Goal: Book appointment/travel/reservation

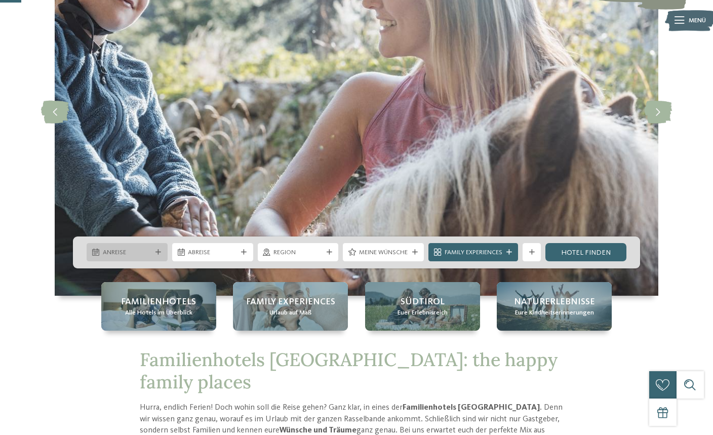
scroll to position [116, 0]
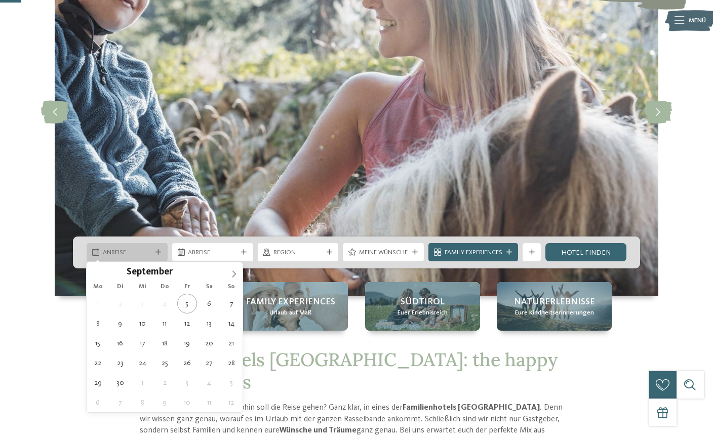
click at [141, 249] on span "Anreise" at bounding box center [127, 252] width 49 height 9
click at [234, 277] on icon at bounding box center [233, 273] width 7 height 7
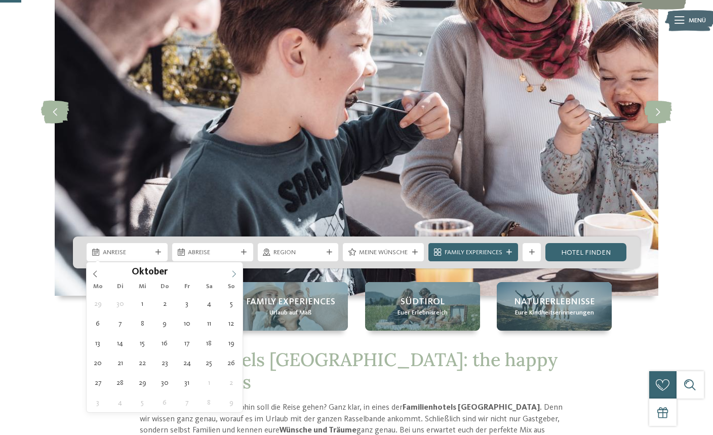
click at [234, 270] on icon at bounding box center [233, 273] width 7 height 7
click at [96, 272] on icon at bounding box center [95, 274] width 4 height 7
type div "[DATE]"
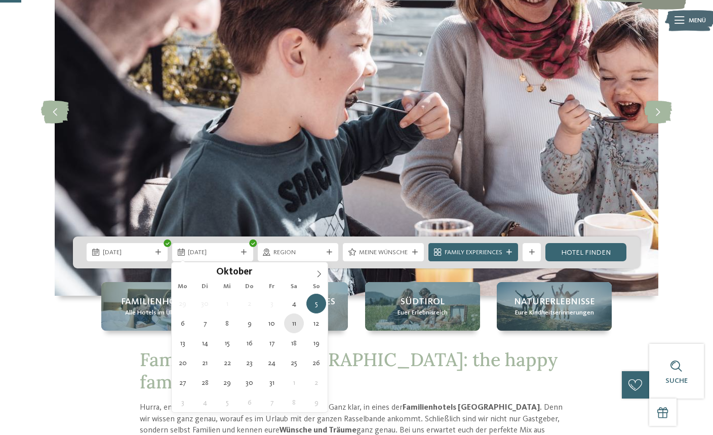
type div "[DATE]"
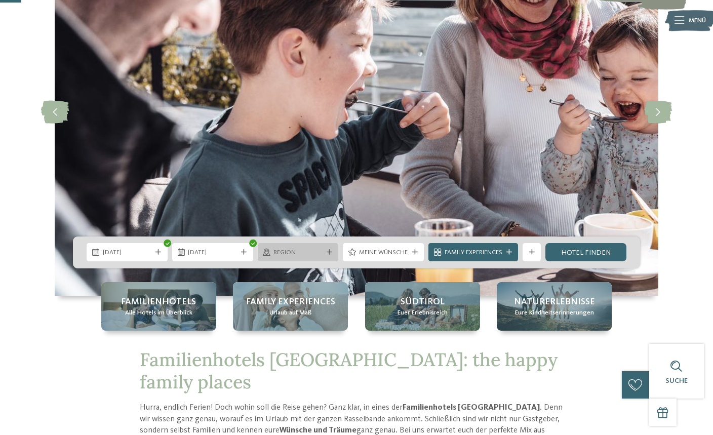
click at [313, 252] on span "Region" at bounding box center [297, 252] width 49 height 9
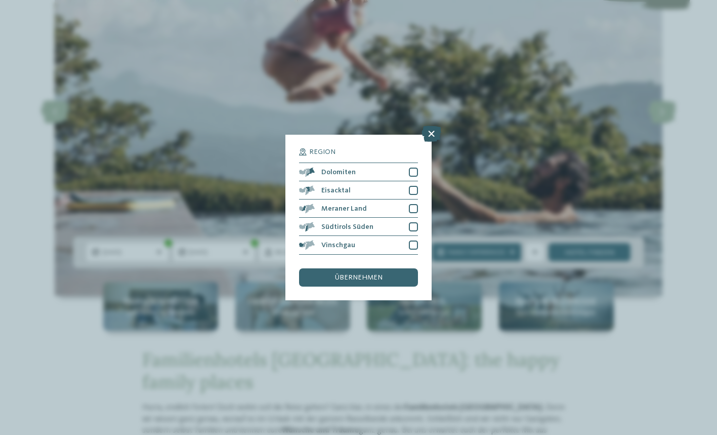
click at [432, 126] on icon at bounding box center [432, 134] width 20 height 16
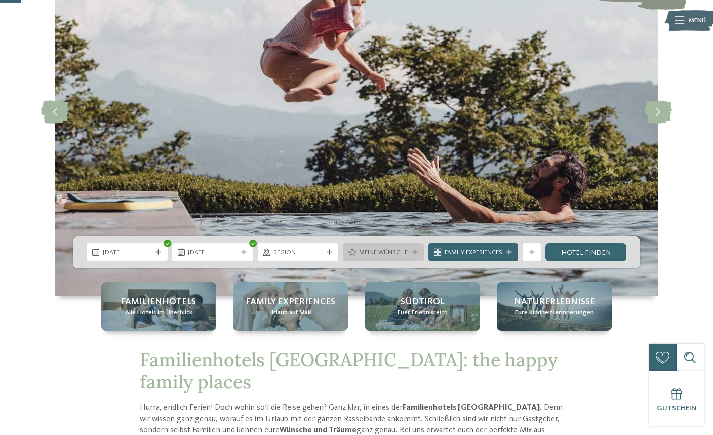
click at [389, 250] on span "Meine Wünsche" at bounding box center [383, 252] width 49 height 9
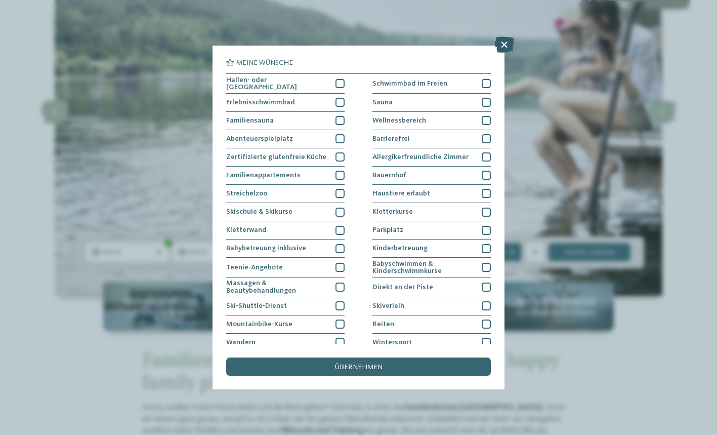
click at [503, 44] on icon at bounding box center [505, 44] width 20 height 16
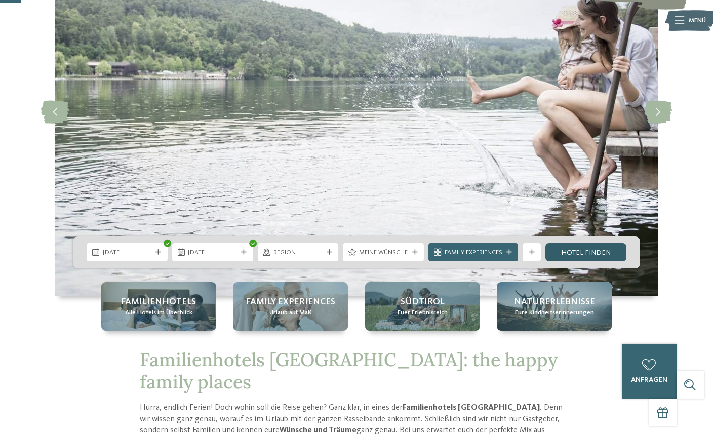
click at [584, 247] on link "Hotel finden" at bounding box center [585, 252] width 81 height 18
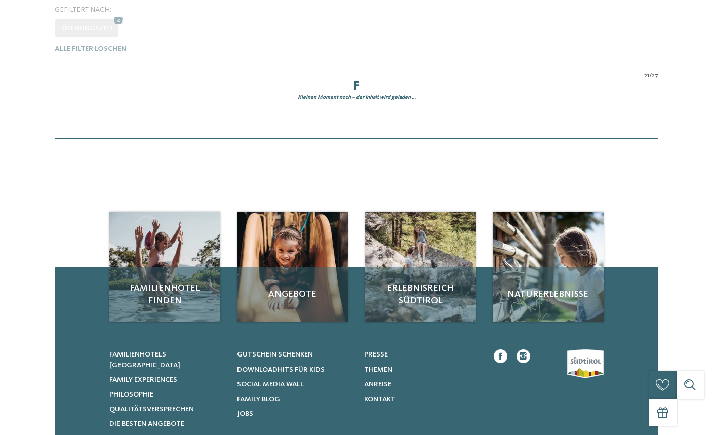
scroll to position [292, 0]
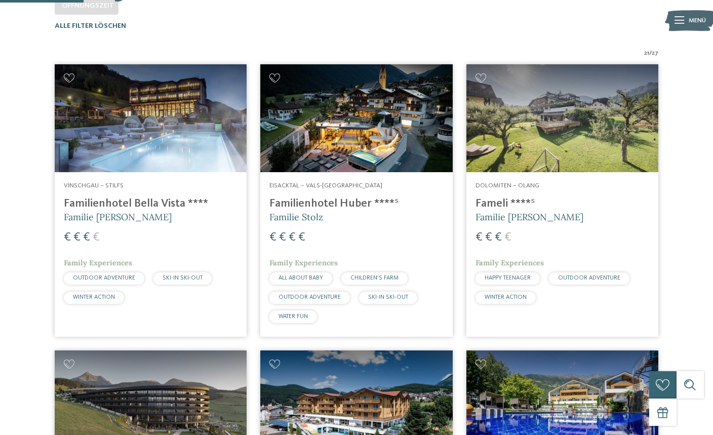
click at [164, 98] on img at bounding box center [151, 118] width 192 height 108
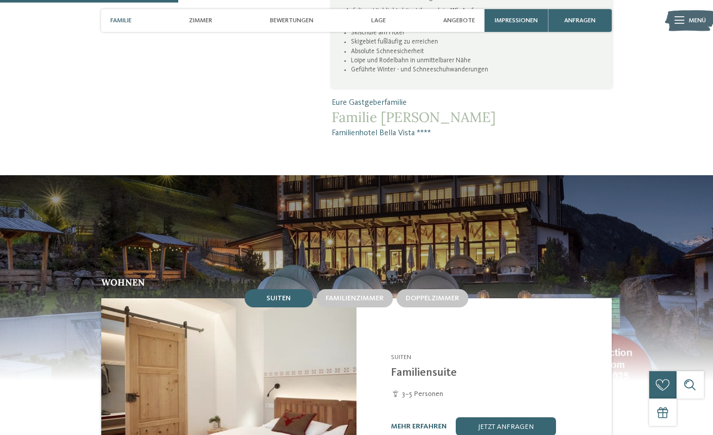
scroll to position [852, 0]
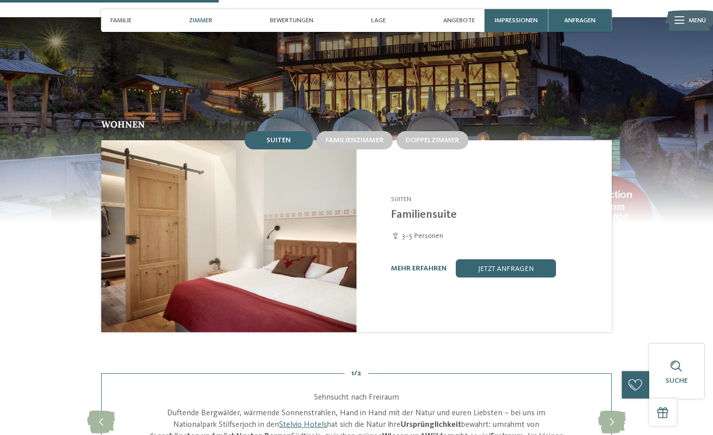
click at [314, 231] on img at bounding box center [228, 235] width 255 height 191
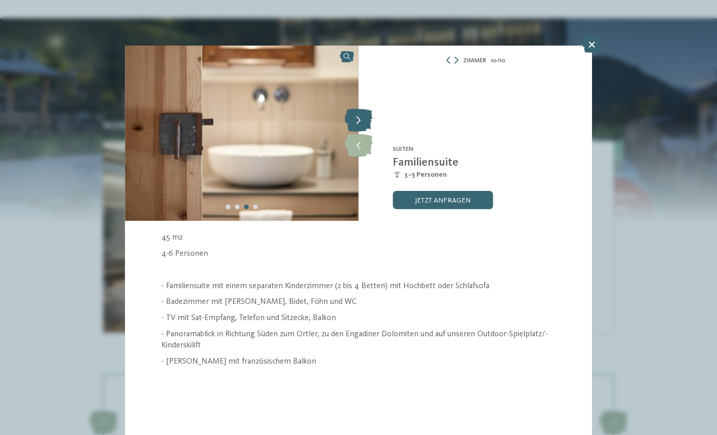
click at [360, 115] on icon at bounding box center [359, 120] width 28 height 23
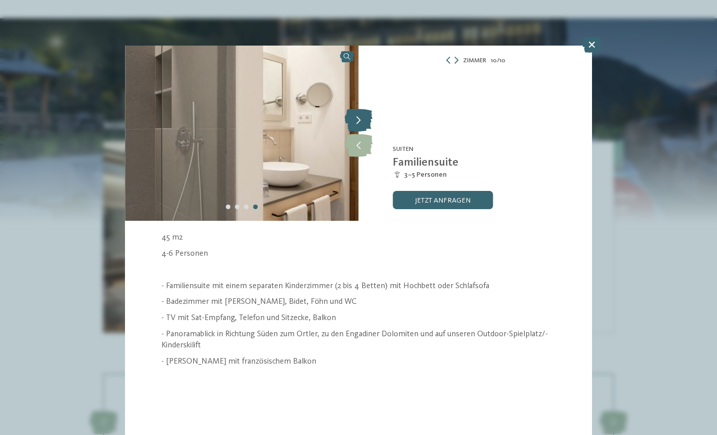
click at [360, 114] on icon at bounding box center [359, 120] width 28 height 23
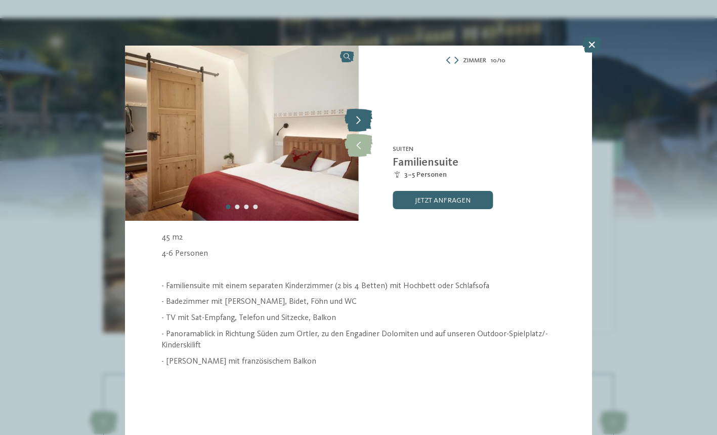
click at [360, 114] on icon at bounding box center [359, 120] width 28 height 23
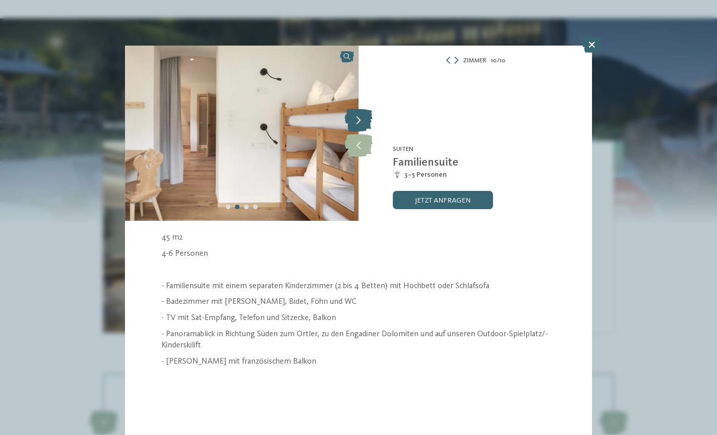
click at [360, 114] on icon at bounding box center [359, 120] width 28 height 23
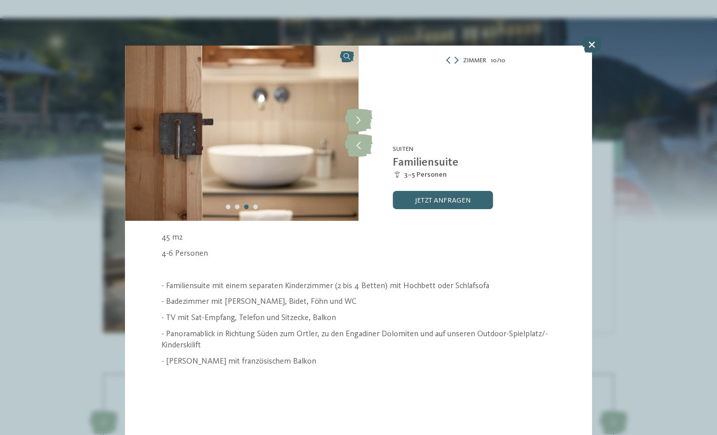
click at [594, 47] on icon at bounding box center [592, 44] width 20 height 16
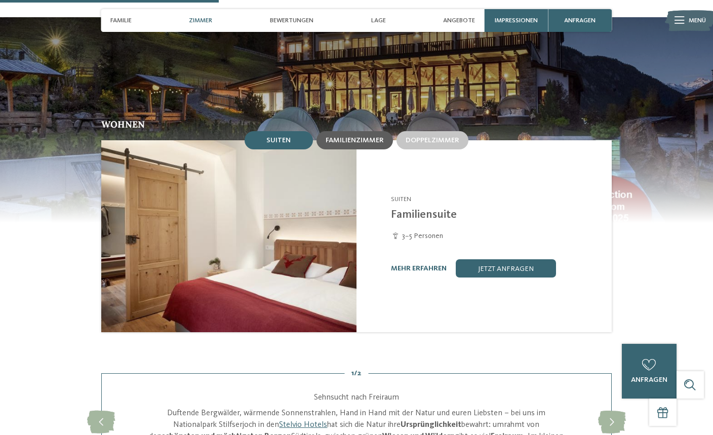
click at [378, 137] on span "Familienzimmer" at bounding box center [355, 140] width 58 height 7
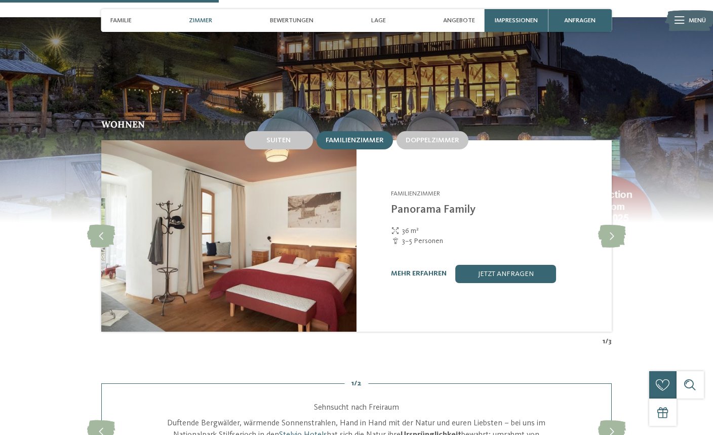
click at [333, 240] on img at bounding box center [228, 235] width 255 height 191
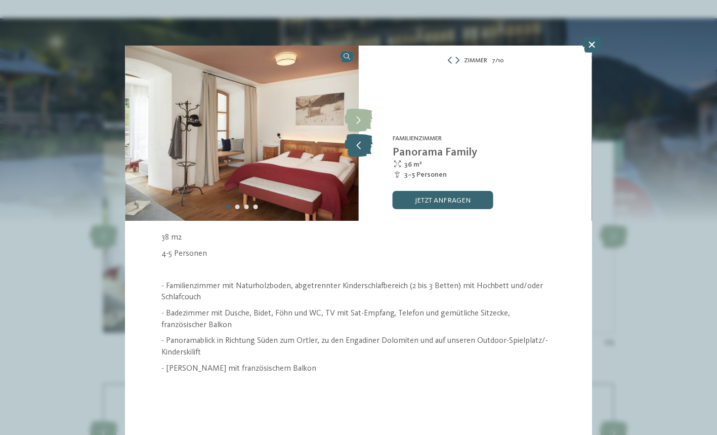
click at [364, 143] on icon at bounding box center [359, 145] width 28 height 23
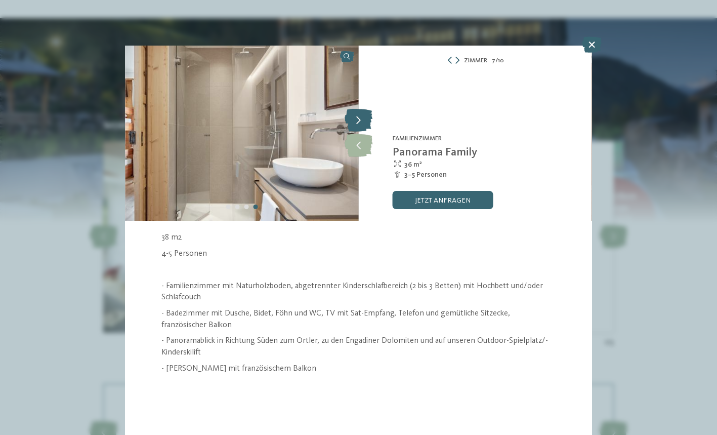
click at [364, 121] on icon at bounding box center [359, 120] width 28 height 23
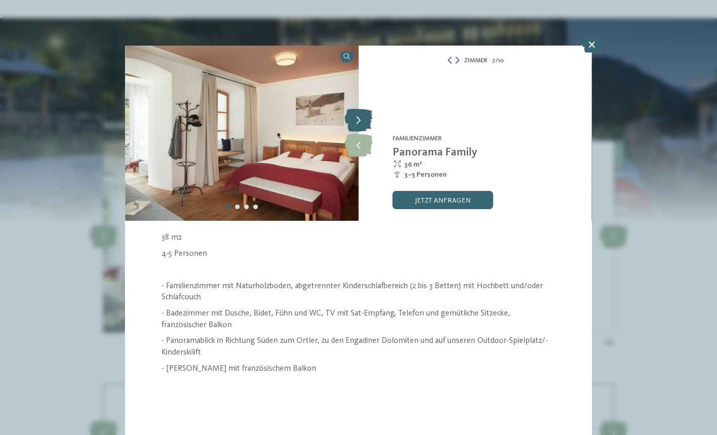
click at [364, 121] on icon at bounding box center [359, 120] width 28 height 23
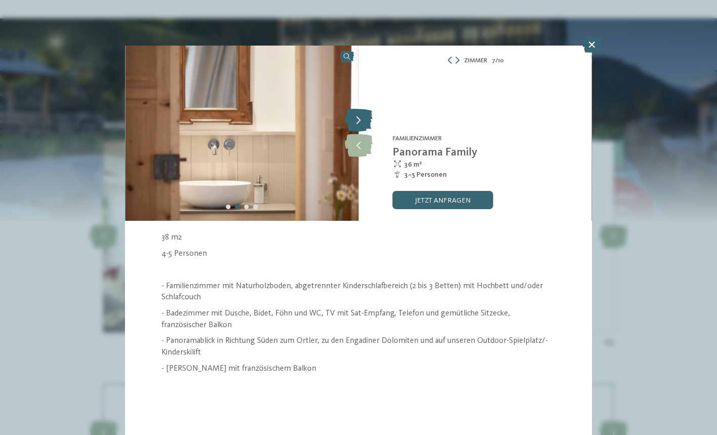
click at [364, 121] on icon at bounding box center [359, 120] width 28 height 23
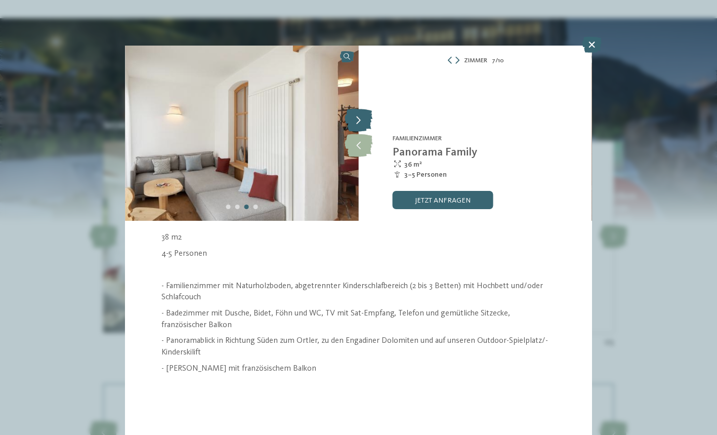
click at [364, 120] on icon at bounding box center [359, 120] width 28 height 23
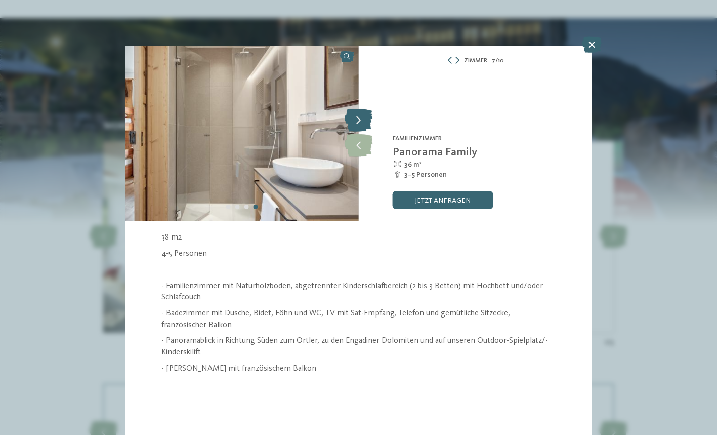
click at [364, 120] on icon at bounding box center [359, 120] width 28 height 23
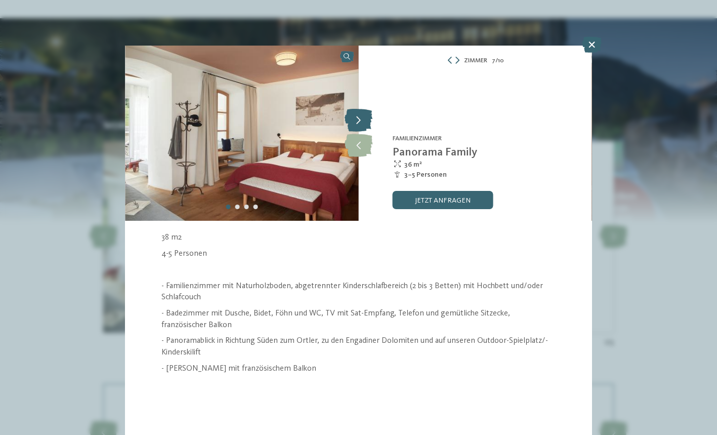
click at [364, 120] on icon at bounding box center [359, 120] width 28 height 23
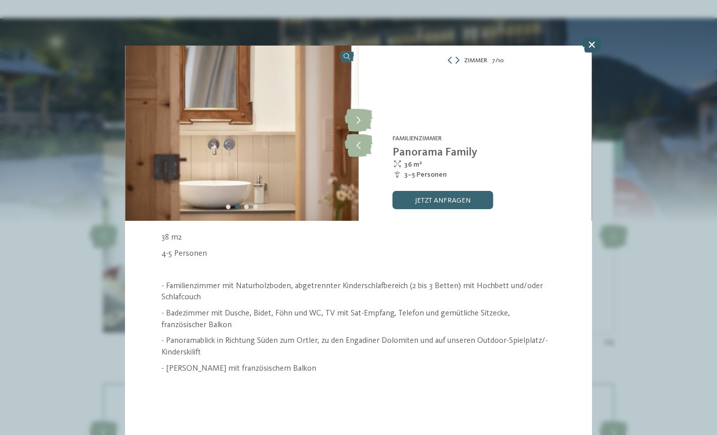
click at [592, 46] on icon at bounding box center [592, 44] width 20 height 16
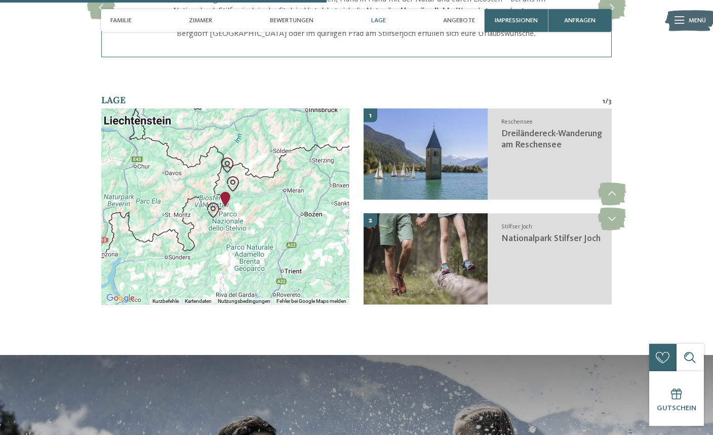
scroll to position [1278, 0]
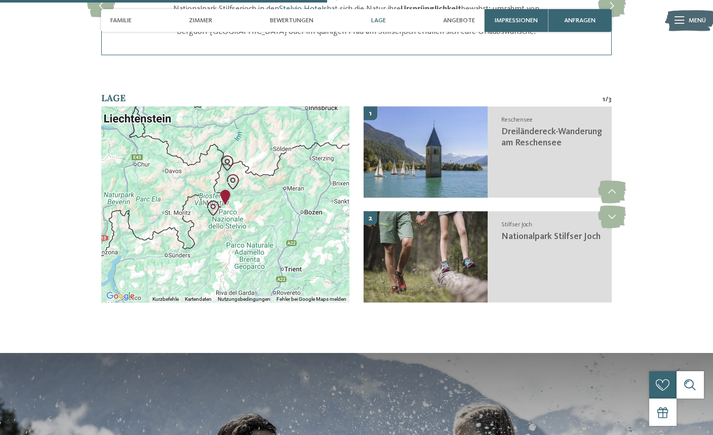
click at [233, 217] on div at bounding box center [225, 204] width 249 height 196
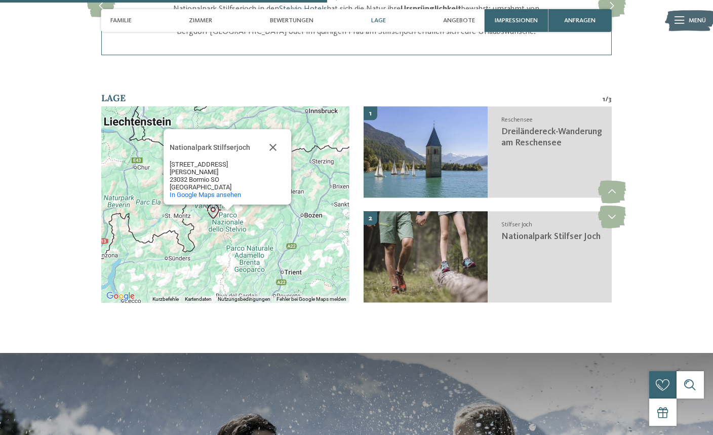
click at [312, 234] on div "Nationalpark Stilfserjoch Nationalpark Stilfserjoch Via Alberto de Simoni, 42 2…" at bounding box center [225, 204] width 249 height 196
